Goal: Check status: Check status

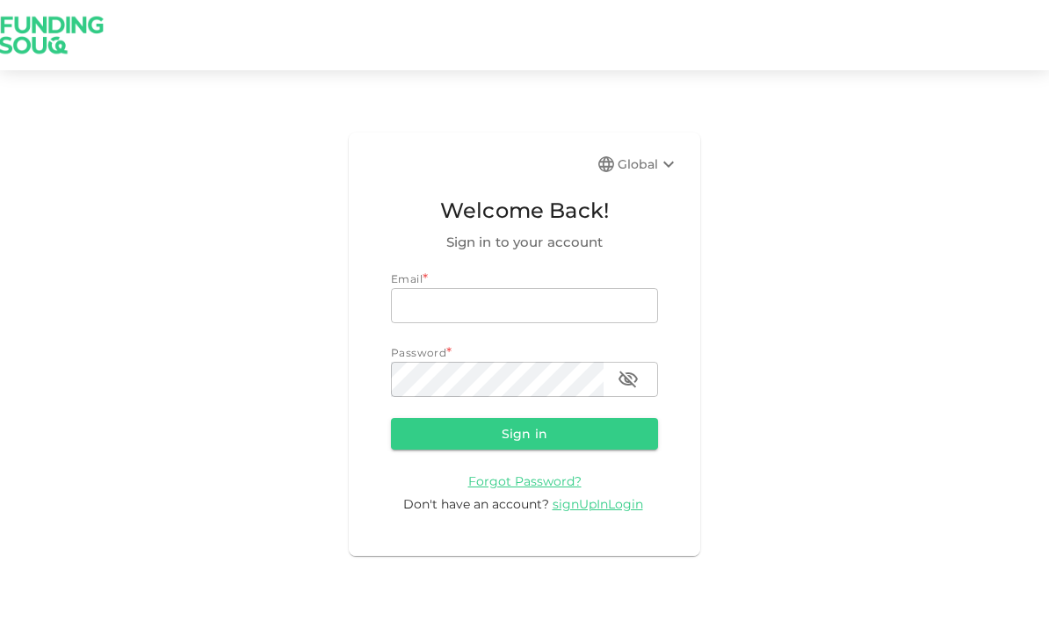
click at [563, 323] on input "email" at bounding box center [524, 305] width 267 height 35
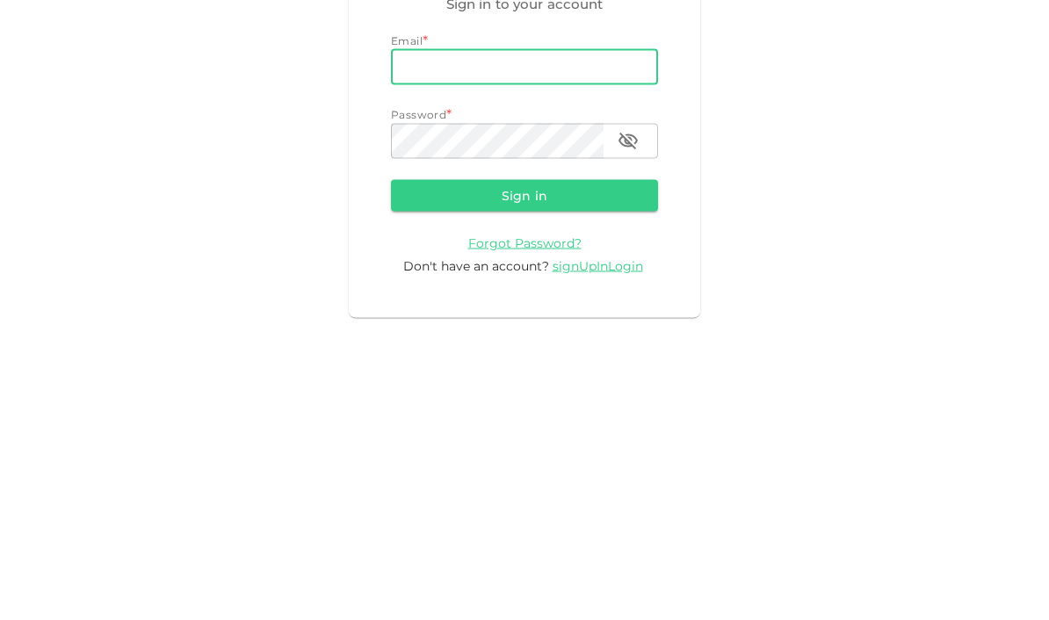
type input "bahi.bellatache@gmail.com"
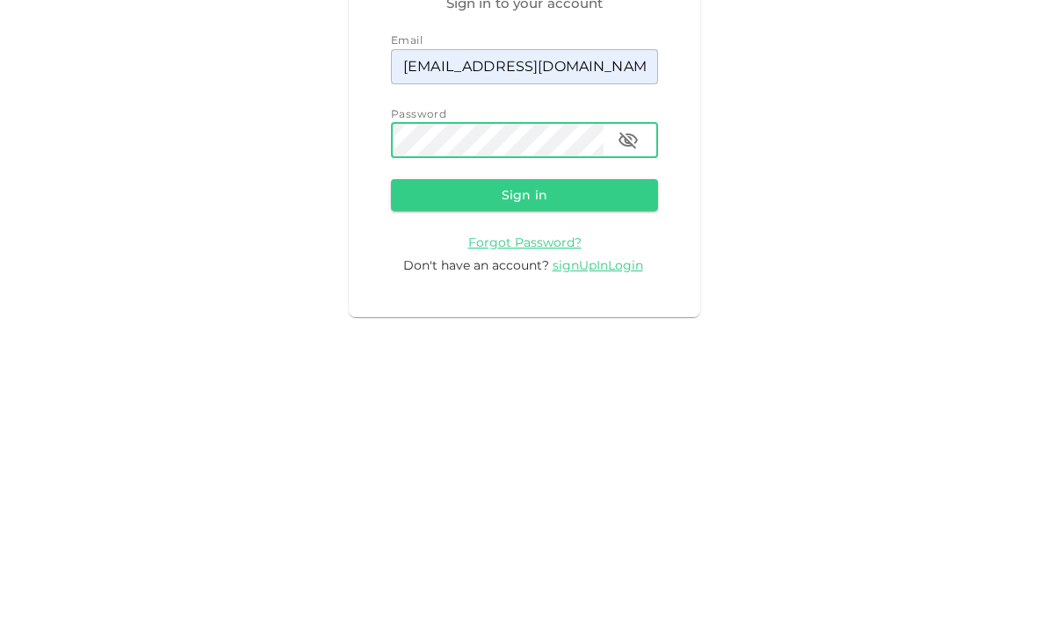
click at [604, 418] on button "Sign in" at bounding box center [524, 434] width 267 height 32
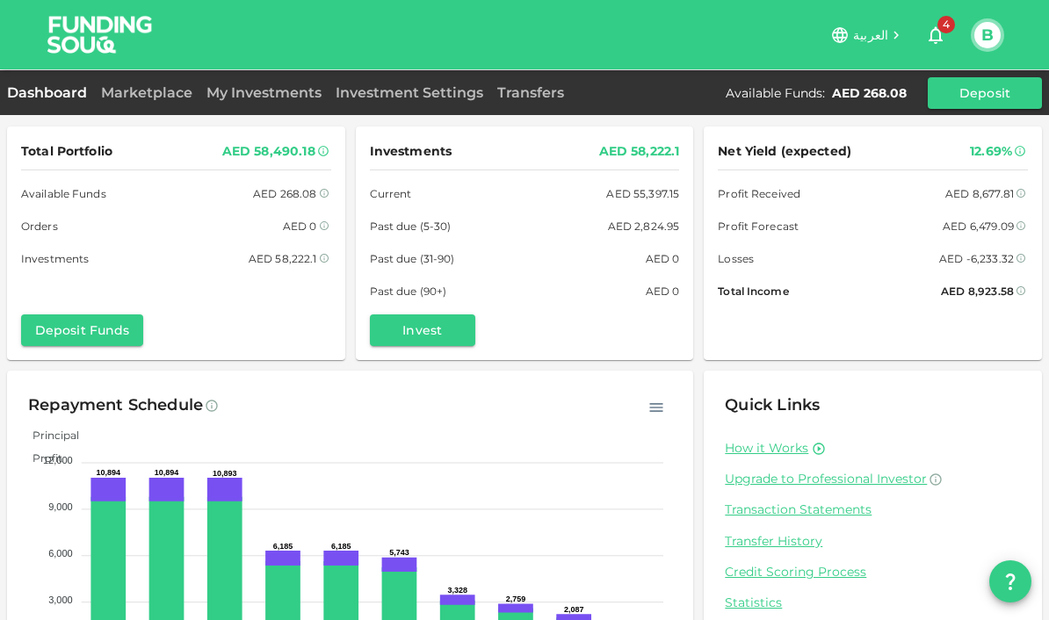
click at [263, 99] on link "My Investments" at bounding box center [263, 92] width 129 height 17
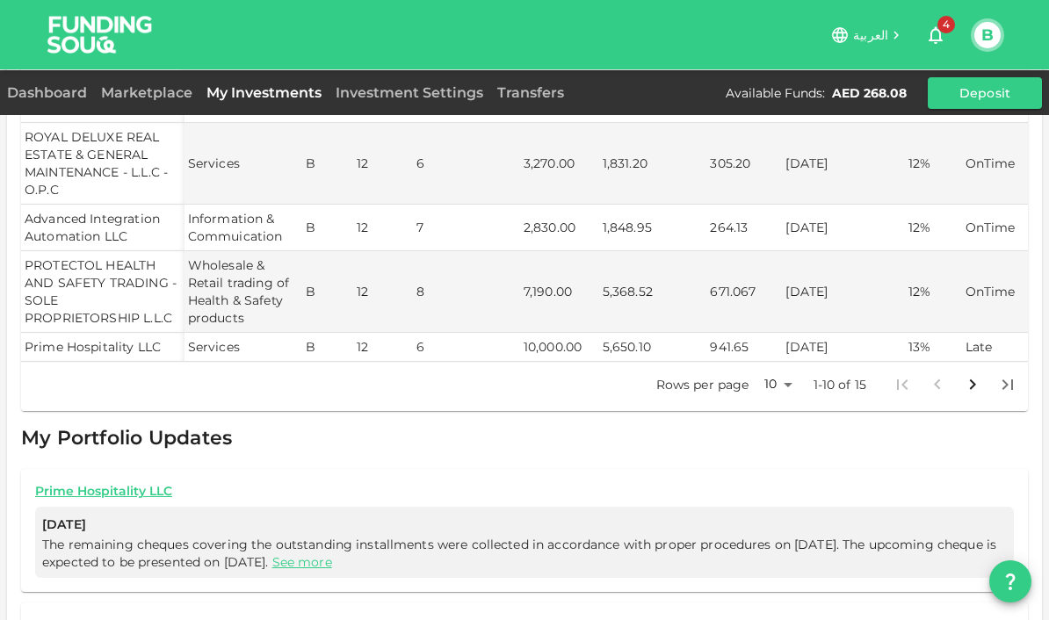
scroll to position [517, 0]
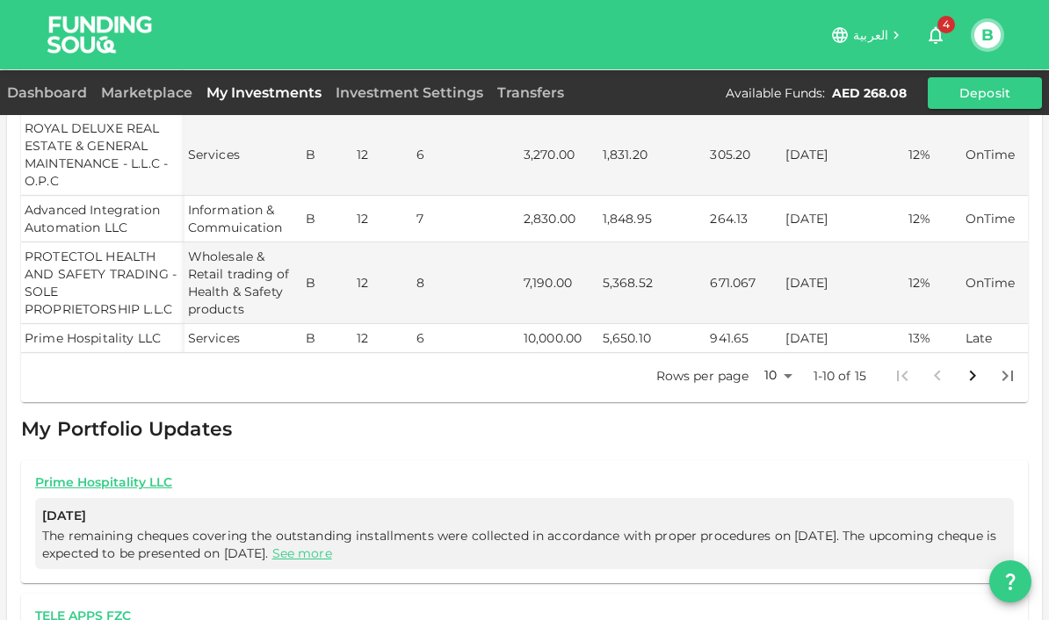
click at [763, 375] on body "العربية 4 B Dashboard Marketplace My Investments Investment Settings Transfers …" at bounding box center [524, 310] width 1049 height 620
click at [782, 424] on li "25" at bounding box center [777, 432] width 53 height 32
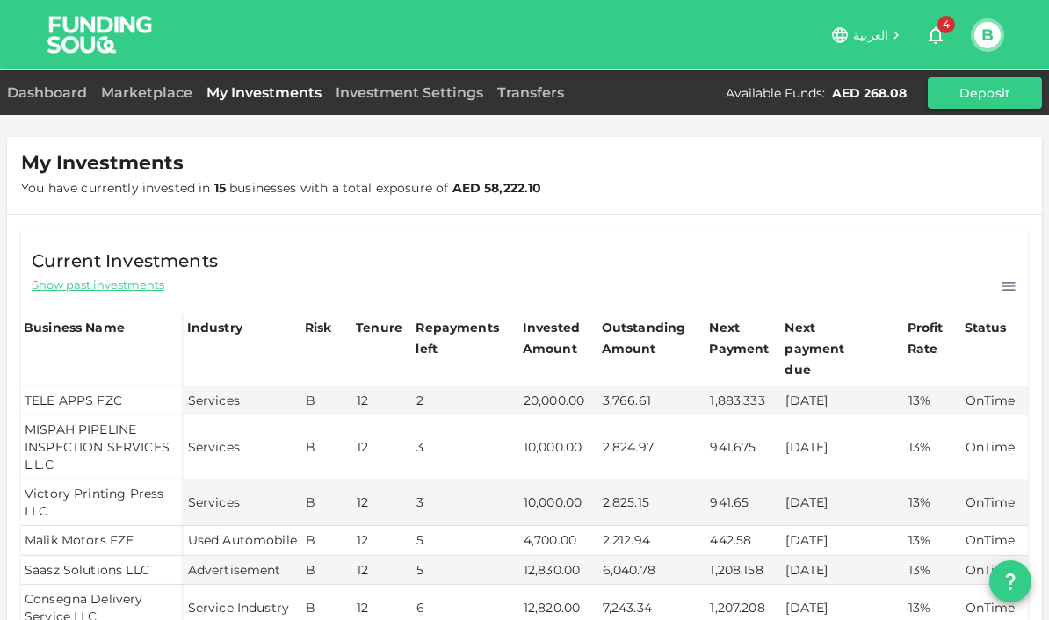
scroll to position [0, 0]
click at [95, 292] on span "Show past investments" at bounding box center [98, 285] width 133 height 17
type input "10"
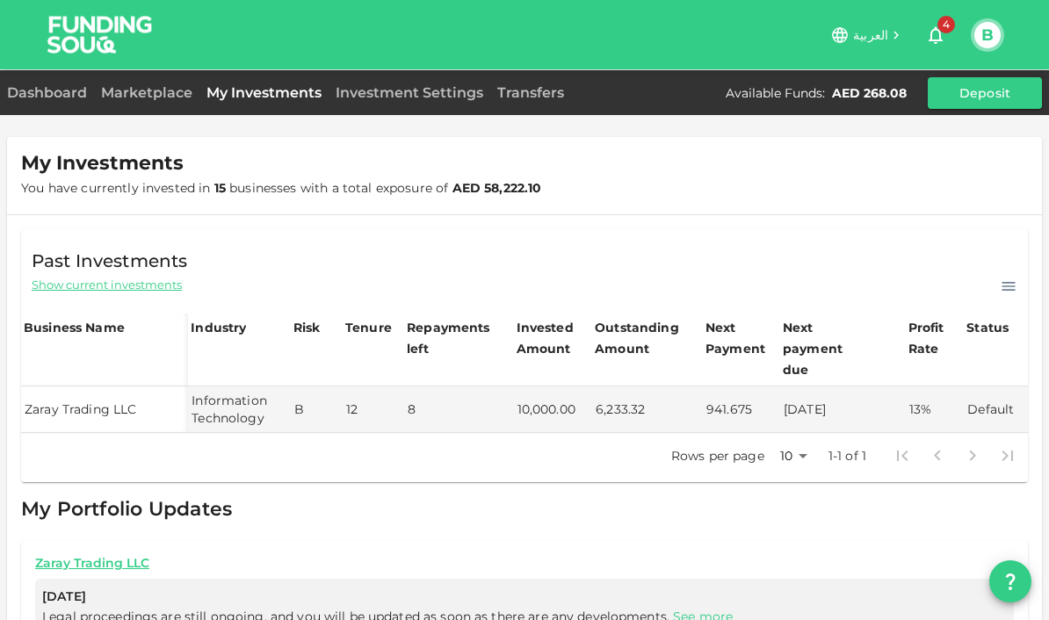
click at [109, 287] on span "Show current investments" at bounding box center [107, 285] width 150 height 17
